Goal: Task Accomplishment & Management: Manage account settings

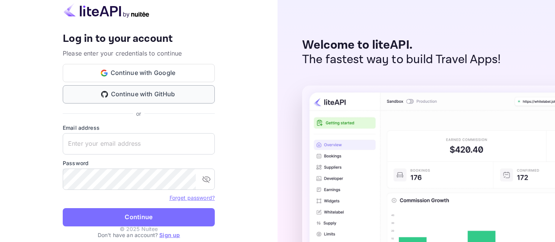
click at [148, 92] on button "Continue with GitHub" at bounding box center [139, 94] width 152 height 18
click at [151, 95] on button "Continue with GitHub" at bounding box center [139, 94] width 152 height 18
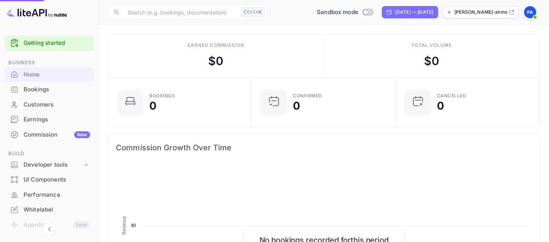
scroll to position [118, 134]
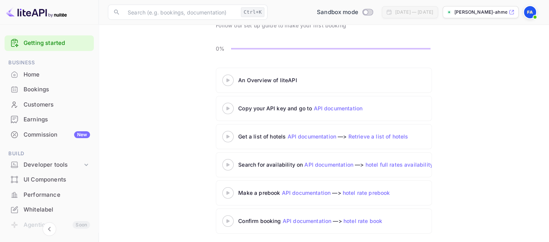
scroll to position [60, 0]
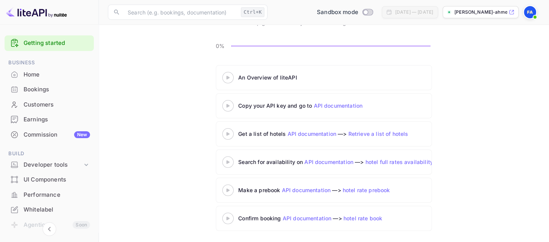
click at [228, 77] on 3 at bounding box center [228, 77] width 3 height 3
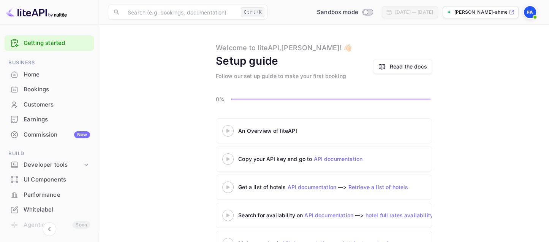
scroll to position [0, 0]
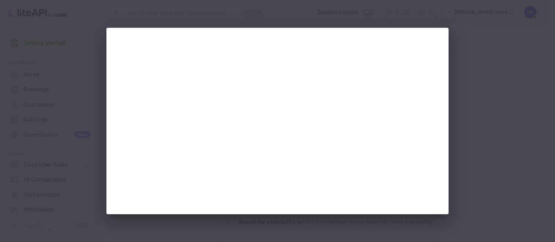
click at [481, 114] on div at bounding box center [277, 121] width 555 height 242
click at [477, 131] on div at bounding box center [277, 121] width 555 height 242
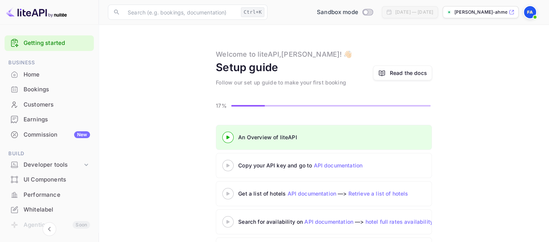
click at [227, 164] on 3 at bounding box center [228, 164] width 3 height 3
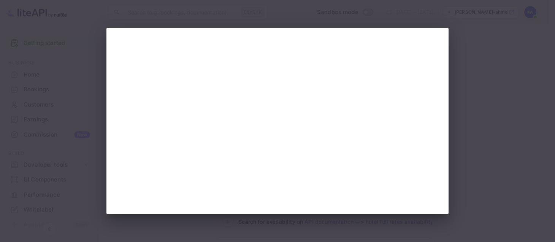
click at [470, 138] on div at bounding box center [277, 121] width 555 height 242
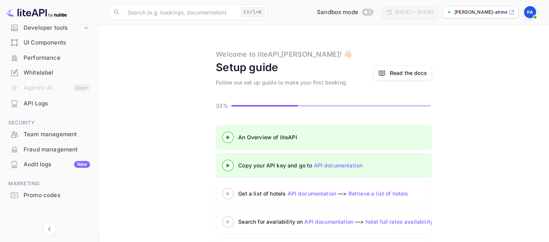
scroll to position [140, 0]
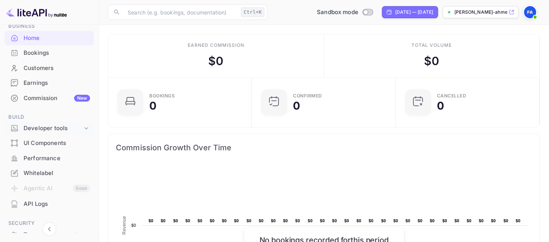
scroll to position [25, 0]
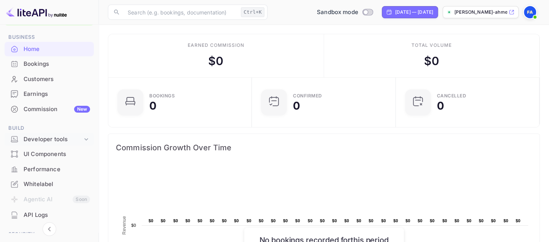
click at [84, 140] on icon at bounding box center [86, 139] width 8 height 8
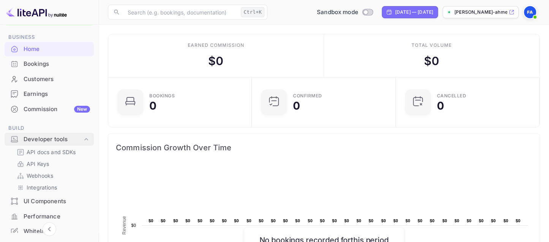
scroll to position [63, 0]
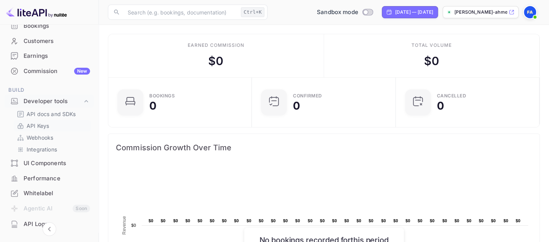
click at [46, 126] on p "API Keys" at bounding box center [38, 126] width 22 height 8
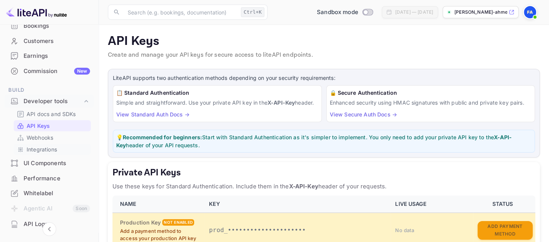
click at [29, 151] on p "Integrations" at bounding box center [42, 149] width 30 height 8
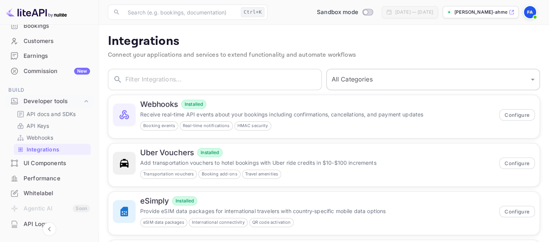
click at [333, 84] on select "All Categories Developer Tools Travel Services Payment Systems AI & Automation" at bounding box center [434, 79] width 214 height 21
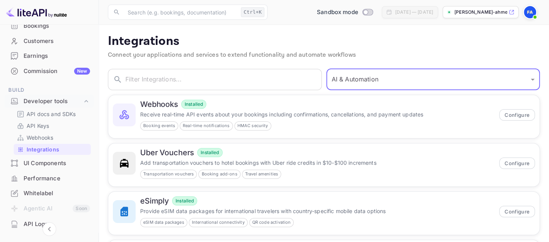
click at [329, 69] on select "All Categories Developer Tools Travel Services Payment Systems AI & Automation" at bounding box center [434, 79] width 214 height 21
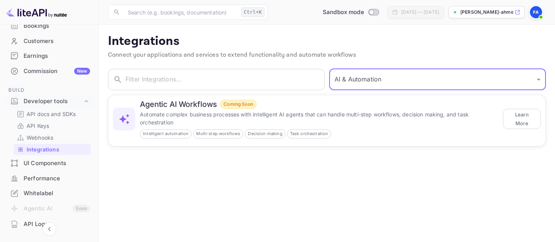
click at [362, 73] on select "All Categories Developer Tools Travel Services Payment Systems AI & Automation" at bounding box center [437, 79] width 217 height 21
click at [329, 69] on select "All Categories Developer Tools Travel Services Payment Systems AI & Automation" at bounding box center [437, 79] width 217 height 21
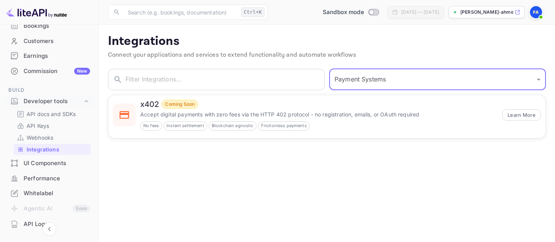
click at [358, 81] on select "All Categories Developer Tools Travel Services Payment Systems AI & Automation" at bounding box center [437, 79] width 217 height 21
click at [329, 69] on select "All Categories Developer Tools Travel Services Payment Systems AI & Automation" at bounding box center [437, 79] width 217 height 21
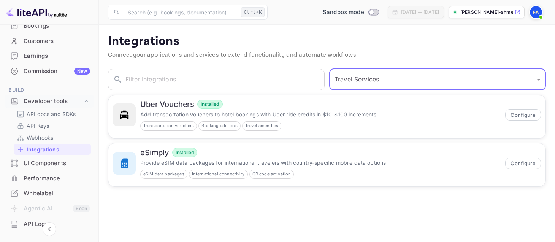
click at [356, 81] on select "All Categories Developer Tools Travel Services Payment Systems AI & Automation" at bounding box center [437, 79] width 217 height 21
select select "Developer Tools"
click at [329, 69] on select "All Categories Developer Tools Travel Services Payment Systems AI & Automation" at bounding box center [437, 79] width 217 height 21
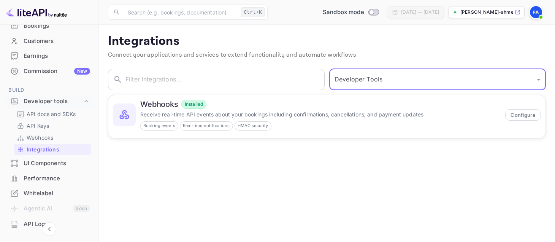
click at [363, 81] on select "All Categories Developer Tools Travel Services Payment Systems AI & Automation" at bounding box center [437, 79] width 217 height 21
click at [261, 193] on main "Integrations Connect your applications and services to extend functionality and…" at bounding box center [327, 133] width 456 height 217
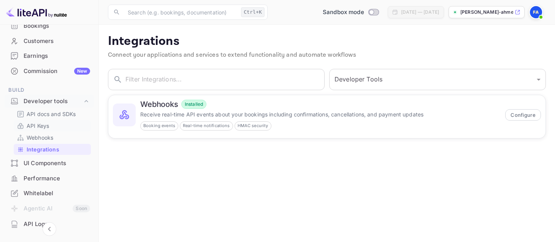
click at [43, 125] on p "API Keys" at bounding box center [38, 126] width 22 height 8
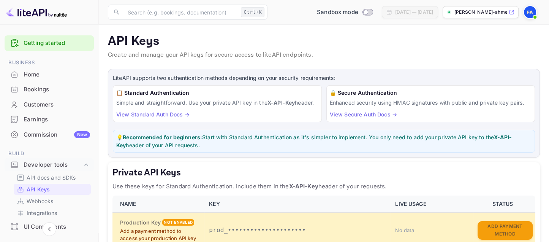
click at [36, 74] on div "Home" at bounding box center [57, 74] width 67 height 9
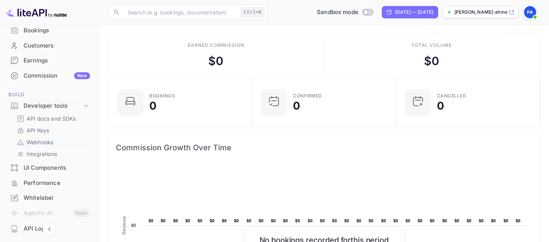
scroll to position [76, 0]
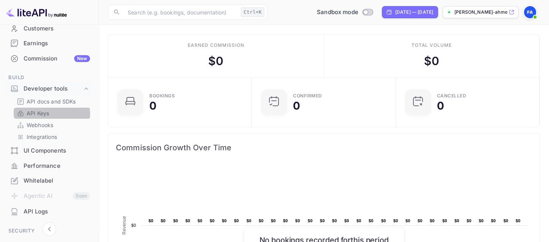
click at [41, 114] on p "API Keys" at bounding box center [38, 113] width 22 height 8
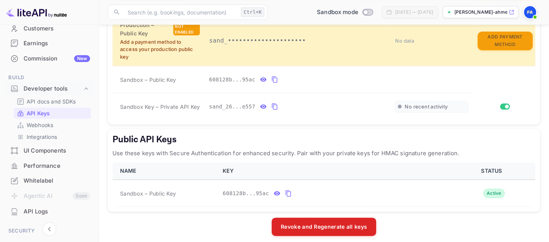
scroll to position [237, 0]
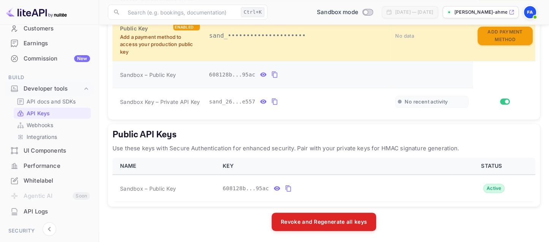
click at [260, 73] on icon "private api keys table" at bounding box center [263, 74] width 7 height 9
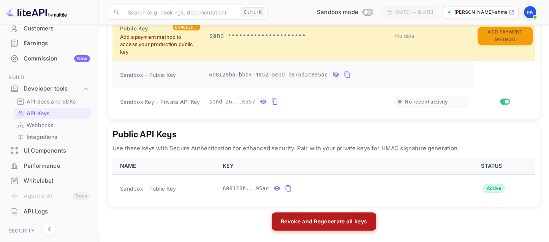
click at [314, 225] on button "Revoke and Regenerate all keys" at bounding box center [324, 221] width 105 height 18
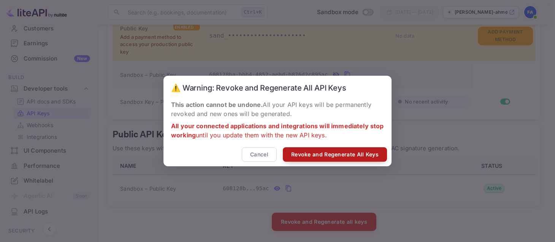
click at [313, 156] on button "Revoke and Regenerate All Keys" at bounding box center [335, 154] width 104 height 15
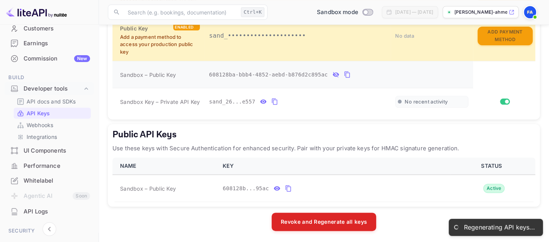
scroll to position [183, 0]
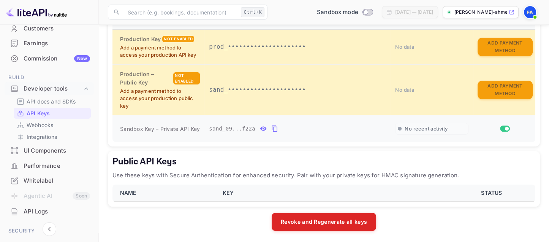
click at [272, 126] on icon "private api keys table" at bounding box center [274, 128] width 5 height 6
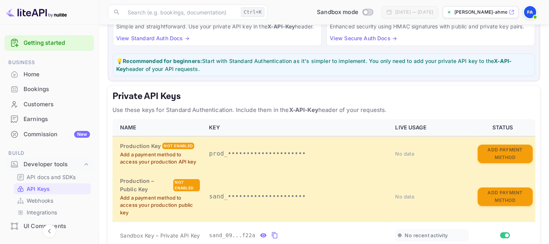
scroll to position [67, 0]
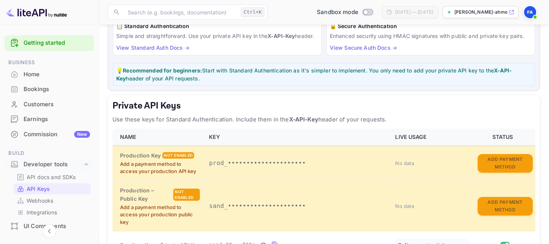
click at [47, 90] on div "Bookings" at bounding box center [57, 89] width 67 height 9
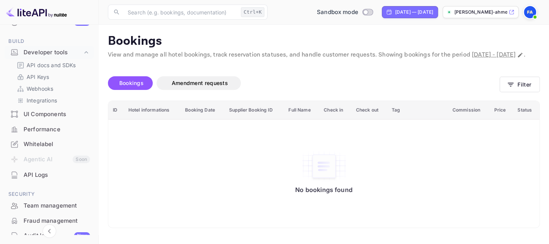
scroll to position [114, 0]
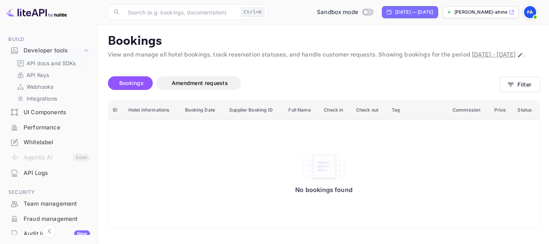
click at [44, 64] on p "API docs and SDKs" at bounding box center [51, 63] width 49 height 8
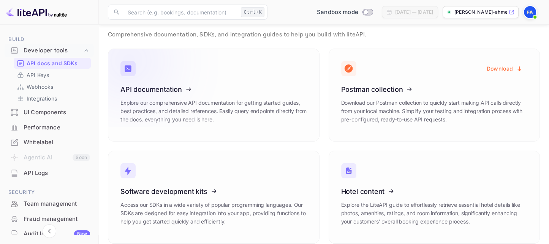
scroll to position [29, 0]
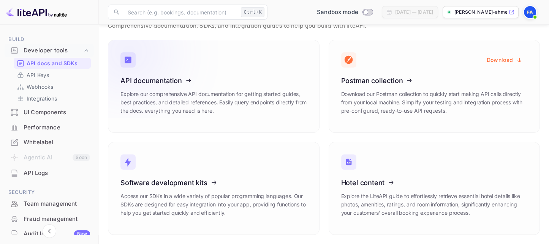
click at [164, 81] on icon at bounding box center [167, 79] width 118 height 78
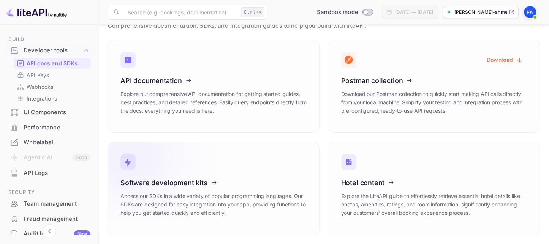
click at [195, 180] on icon at bounding box center [167, 182] width 118 height 78
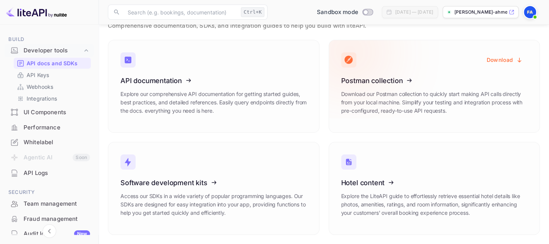
click at [368, 77] on icon at bounding box center [388, 79] width 118 height 78
click at [402, 80] on icon at bounding box center [388, 79] width 118 height 78
click at [512, 59] on button "Download" at bounding box center [504, 59] width 45 height 15
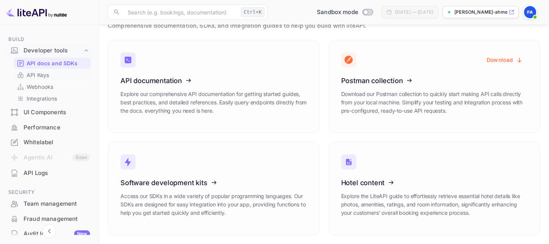
click at [43, 75] on p "API Keys" at bounding box center [38, 75] width 22 height 8
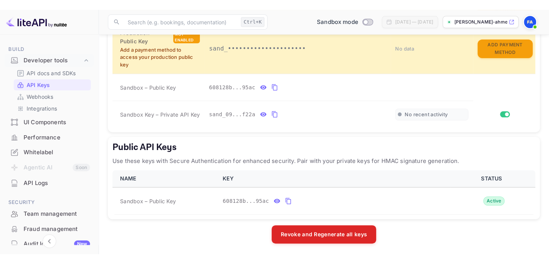
scroll to position [214, 0]
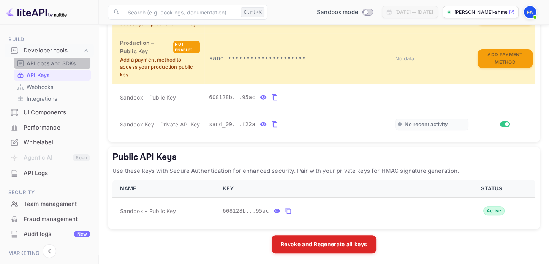
click at [49, 65] on p "API docs and SDKs" at bounding box center [51, 63] width 49 height 8
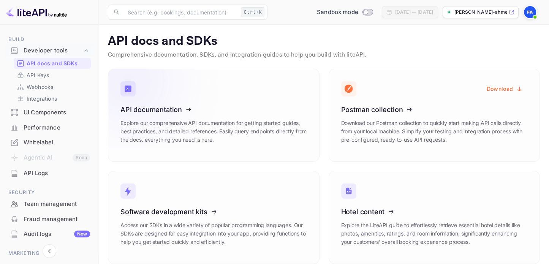
scroll to position [9, 0]
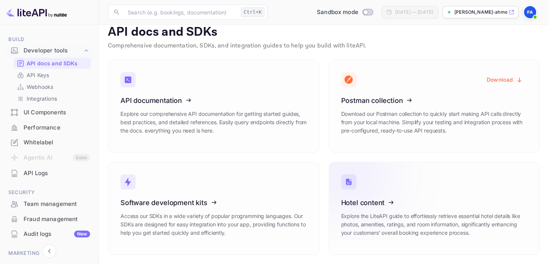
click at [382, 203] on icon at bounding box center [388, 201] width 118 height 78
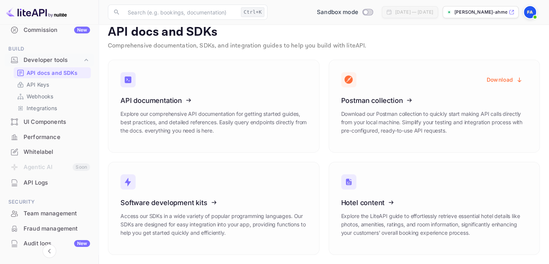
scroll to position [88, 0]
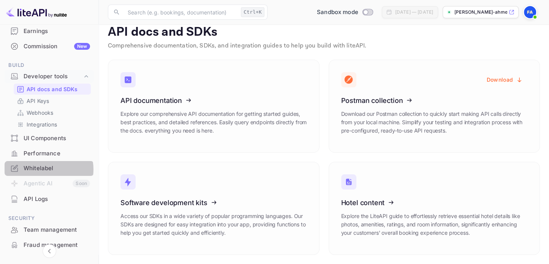
click at [42, 170] on div "Whitelabel" at bounding box center [57, 168] width 67 height 9
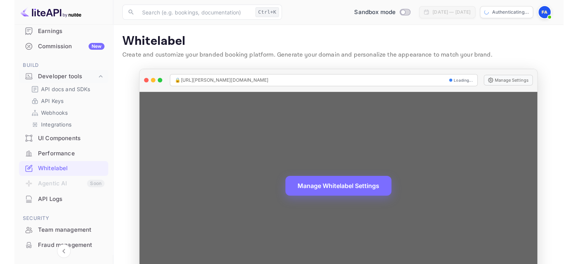
scroll to position [25, 0]
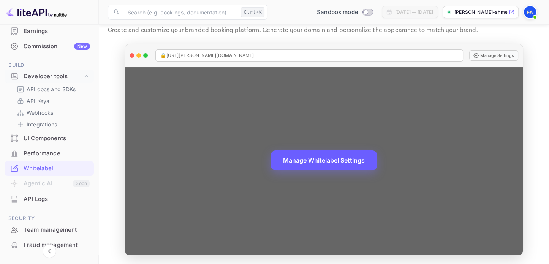
click at [325, 157] on button "Manage Whitelabel Settings" at bounding box center [324, 161] width 106 height 20
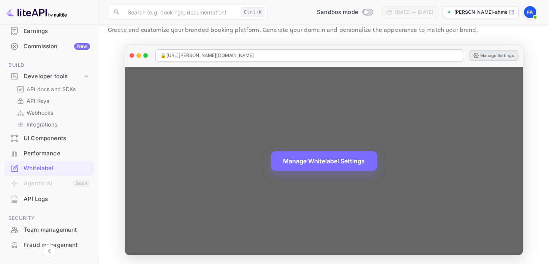
click at [490, 56] on button "Manage Settings" at bounding box center [493, 55] width 49 height 11
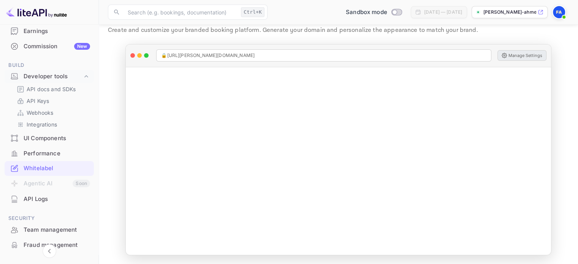
click at [44, 137] on div "UI Components" at bounding box center [57, 138] width 67 height 9
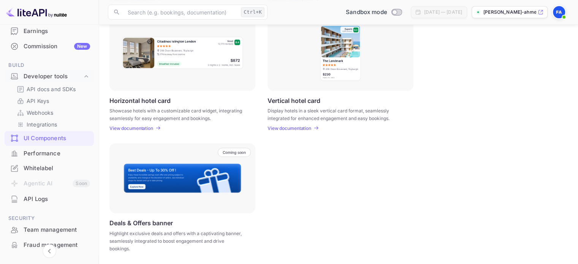
scroll to position [210, 0]
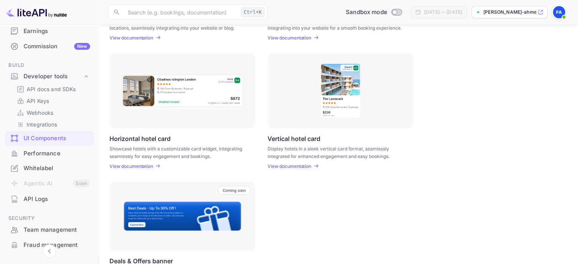
click at [142, 166] on p "View documentation" at bounding box center [131, 166] width 44 height 6
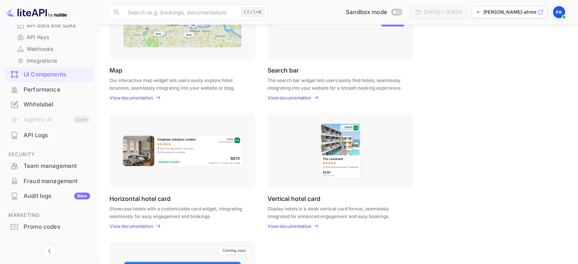
scroll to position [152, 0]
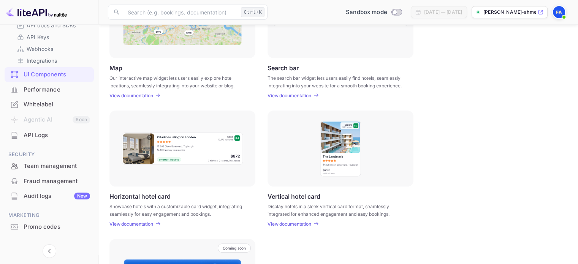
click at [135, 97] on p "View documentation" at bounding box center [131, 96] width 44 height 6
click at [47, 104] on div "Whitelabel" at bounding box center [57, 104] width 67 height 9
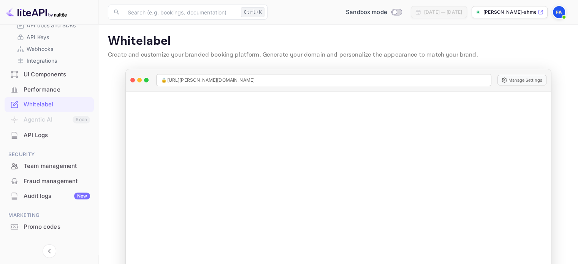
scroll to position [25, 0]
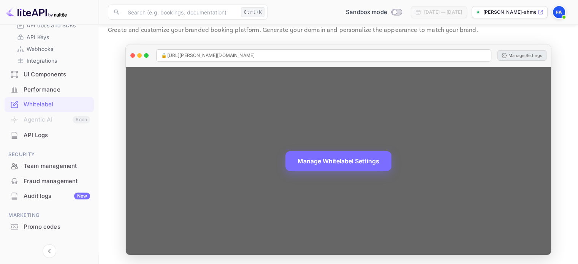
click at [520, 57] on button "Manage Settings" at bounding box center [522, 55] width 49 height 11
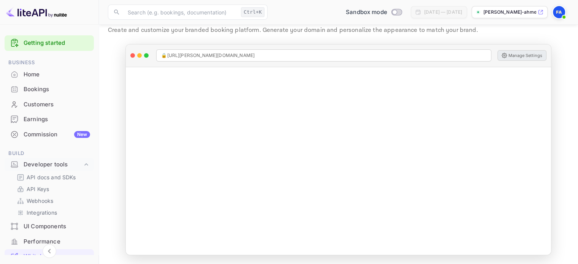
scroll to position [0, 0]
click at [51, 45] on link "Getting started" at bounding box center [57, 43] width 67 height 9
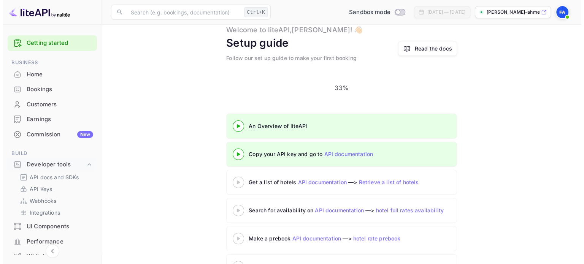
scroll to position [37, 0]
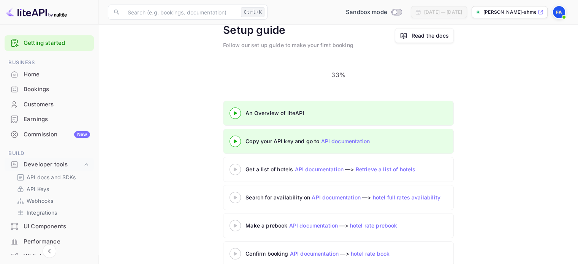
click at [235, 140] on 3 at bounding box center [235, 141] width 3 height 3
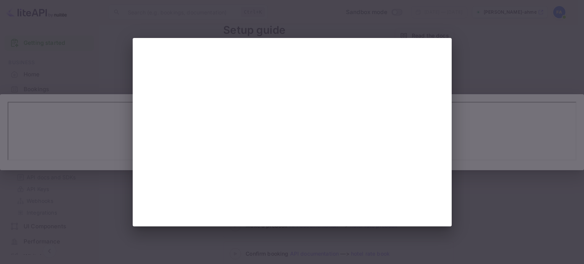
click at [488, 119] on div at bounding box center [292, 132] width 584 height 264
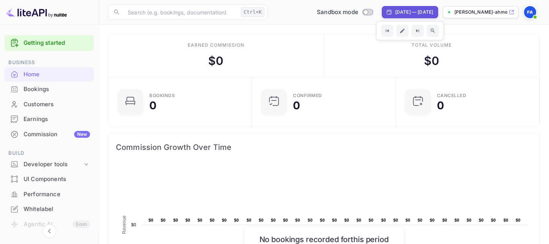
scroll to position [118, 134]
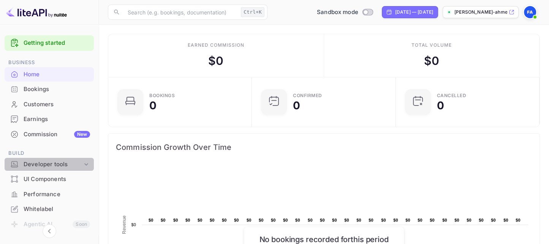
click at [75, 163] on div "Developer tools" at bounding box center [53, 164] width 59 height 9
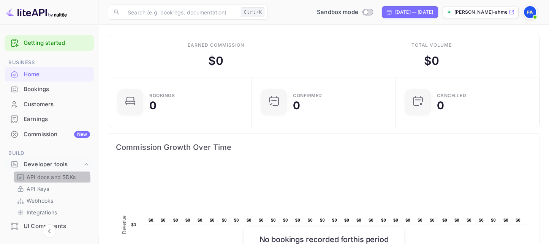
click at [49, 180] on p "API docs and SDKs" at bounding box center [51, 177] width 49 height 8
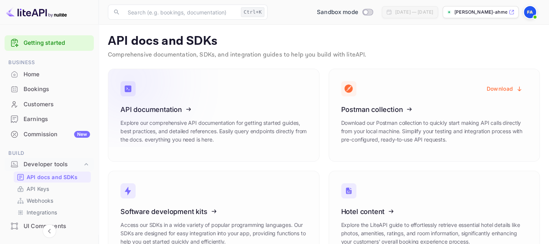
click at [154, 116] on icon at bounding box center [167, 108] width 118 height 78
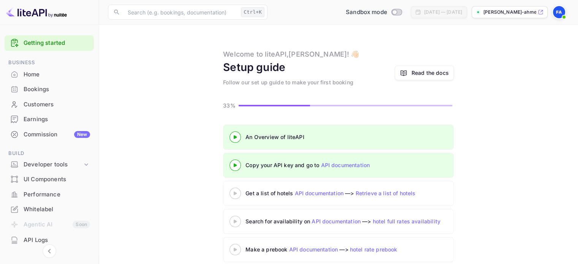
scroll to position [117, 0]
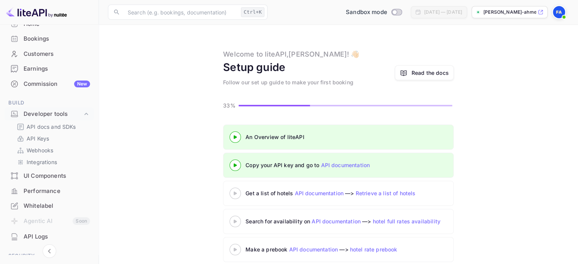
scroll to position [50, 0]
click at [57, 130] on p "API docs and SDKs" at bounding box center [51, 127] width 49 height 8
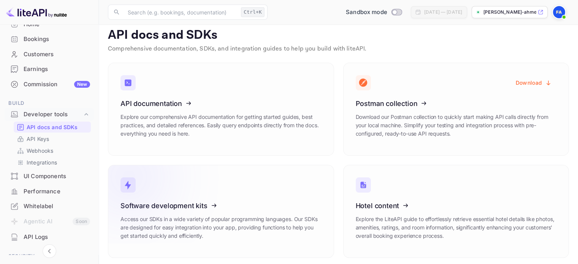
scroll to position [9, 0]
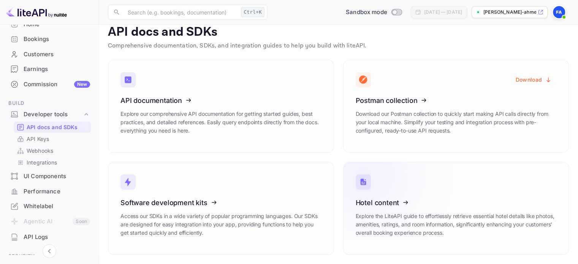
click at [378, 210] on icon at bounding box center [403, 201] width 118 height 78
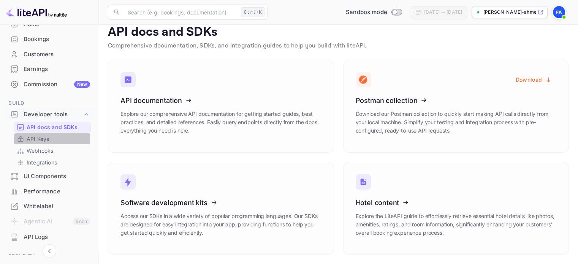
click at [43, 140] on p "API Keys" at bounding box center [38, 139] width 22 height 8
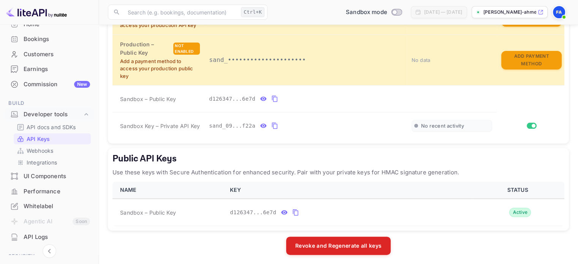
scroll to position [214, 0]
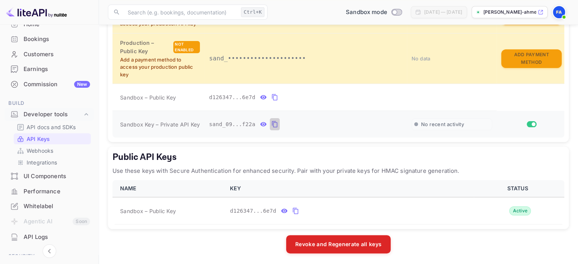
click at [272, 124] on icon "private api keys table" at bounding box center [274, 124] width 7 height 9
